Goal: Information Seeking & Learning: Learn about a topic

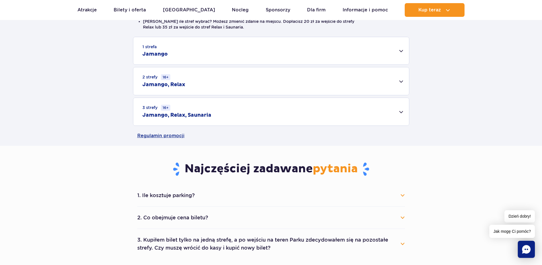
scroll to position [174, 0]
click at [398, 83] on div "2 strefy 16+ Jamango, Relax" at bounding box center [271, 81] width 276 height 28
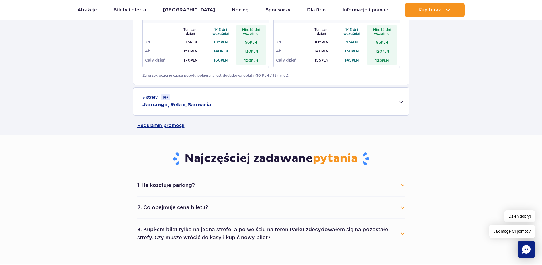
scroll to position [320, 0]
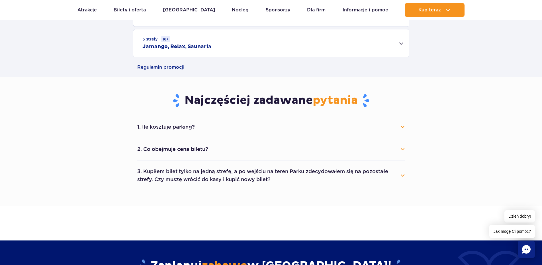
click at [403, 125] on button "1. Ile kosztuje parking?" at bounding box center [271, 127] width 268 height 13
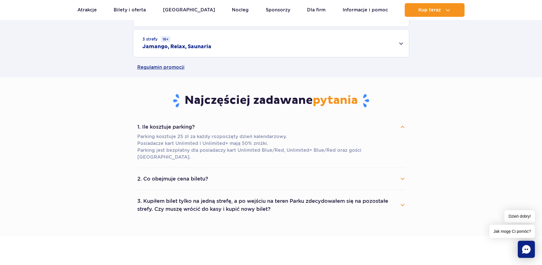
click at [404, 172] on button "2. Co obejmuje cena biletu?" at bounding box center [271, 178] width 268 height 13
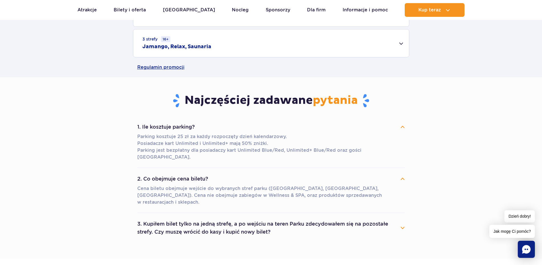
click at [404, 172] on button "2. Co obejmuje cena biletu?" at bounding box center [271, 178] width 268 height 13
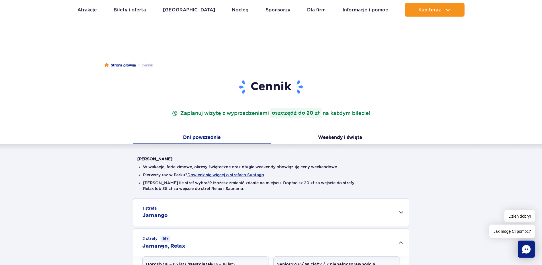
scroll to position [0, 0]
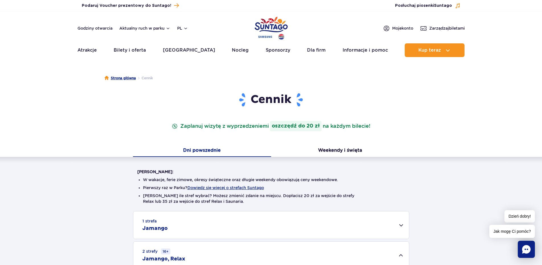
click at [121, 78] on link "Strona główna" at bounding box center [120, 78] width 31 height 6
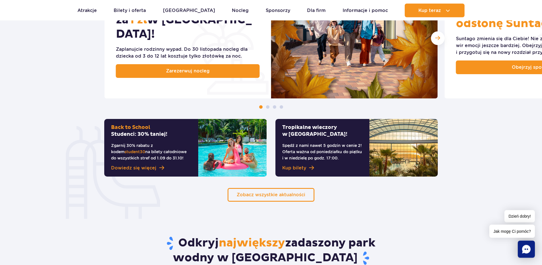
scroll to position [349, 0]
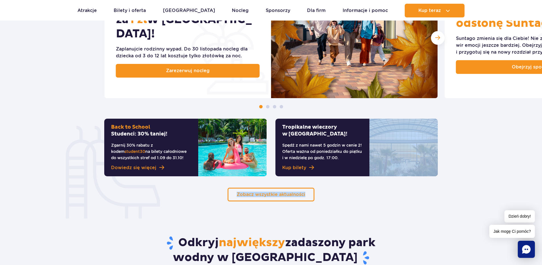
drag, startPoint x: 450, startPoint y: 194, endPoint x: 456, endPoint y: 163, distance: 30.7
click at [440, 156] on section "Odkryj nasze słoneczne promocje Mały Gość za 1 zł w Suntago Village! Zaplanujci…" at bounding box center [271, 65] width 542 height 272
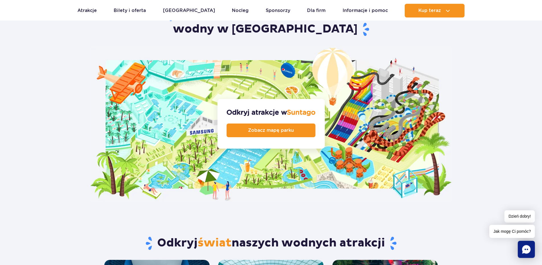
scroll to position [523, 0]
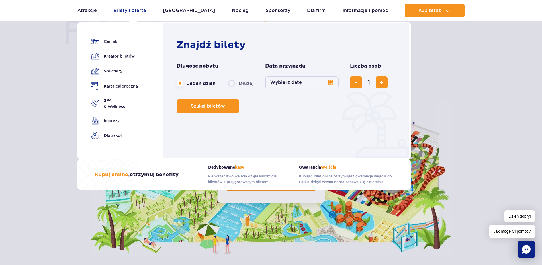
click at [136, 10] on link "Bilety i oferta" at bounding box center [130, 11] width 32 height 14
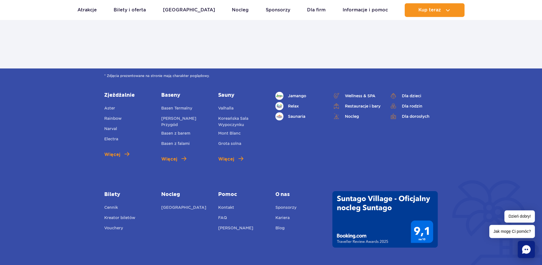
scroll to position [727, 0]
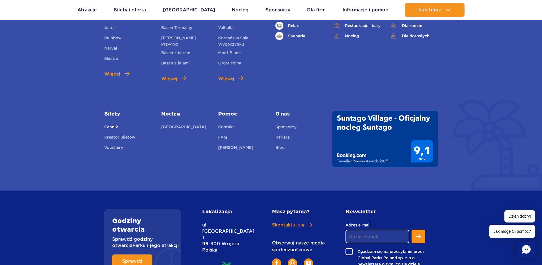
click at [111, 129] on link "Cennik" at bounding box center [111, 128] width 14 height 8
